Goal: Task Accomplishment & Management: Manage account settings

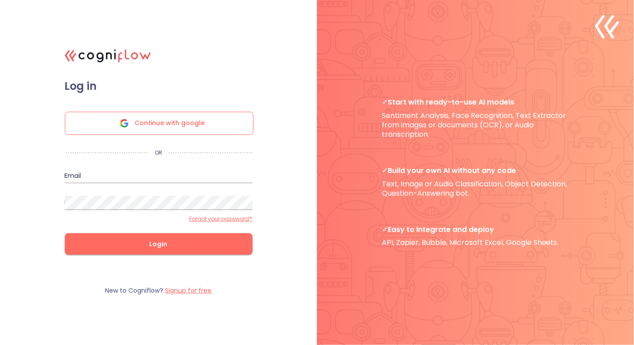
click at [195, 125] on span "Continue with google" at bounding box center [170, 123] width 70 height 22
